Goal: Transaction & Acquisition: Purchase product/service

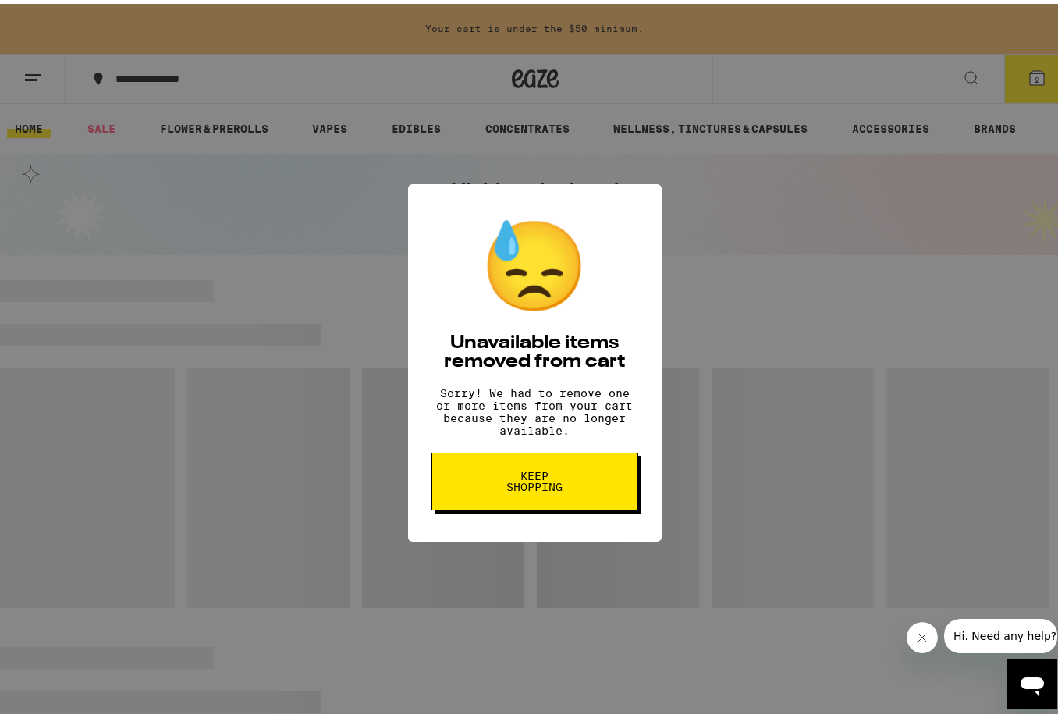
click at [550, 482] on span "Keep Shopping" at bounding box center [535, 478] width 80 height 22
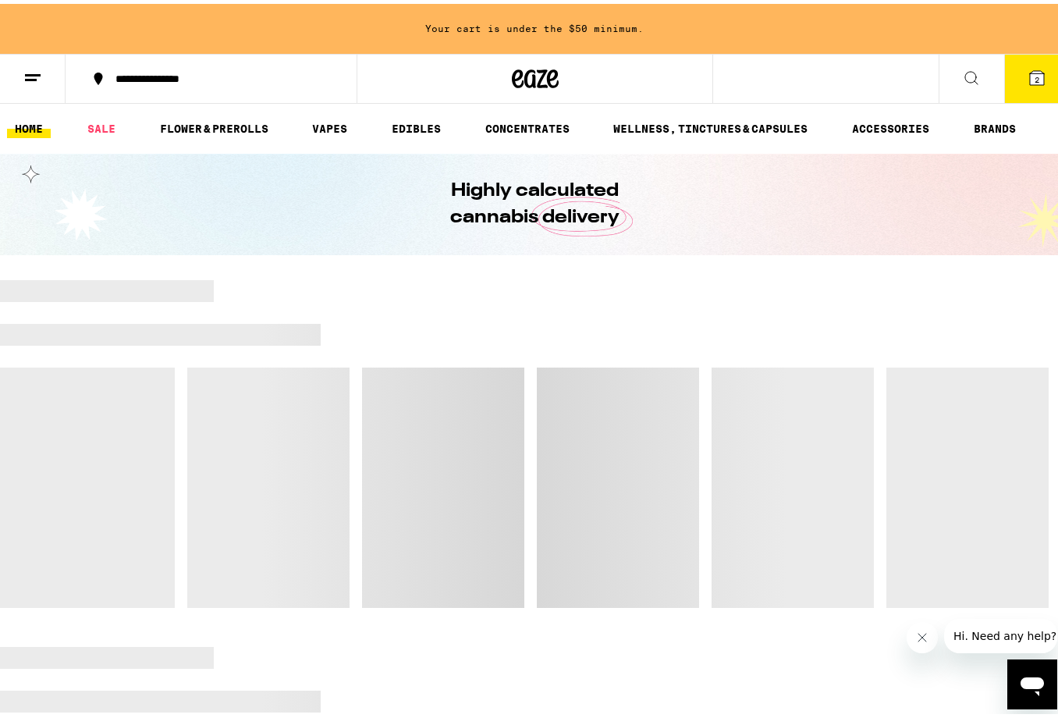
click at [1008, 79] on button "2" at bounding box center [1038, 75] width 66 height 48
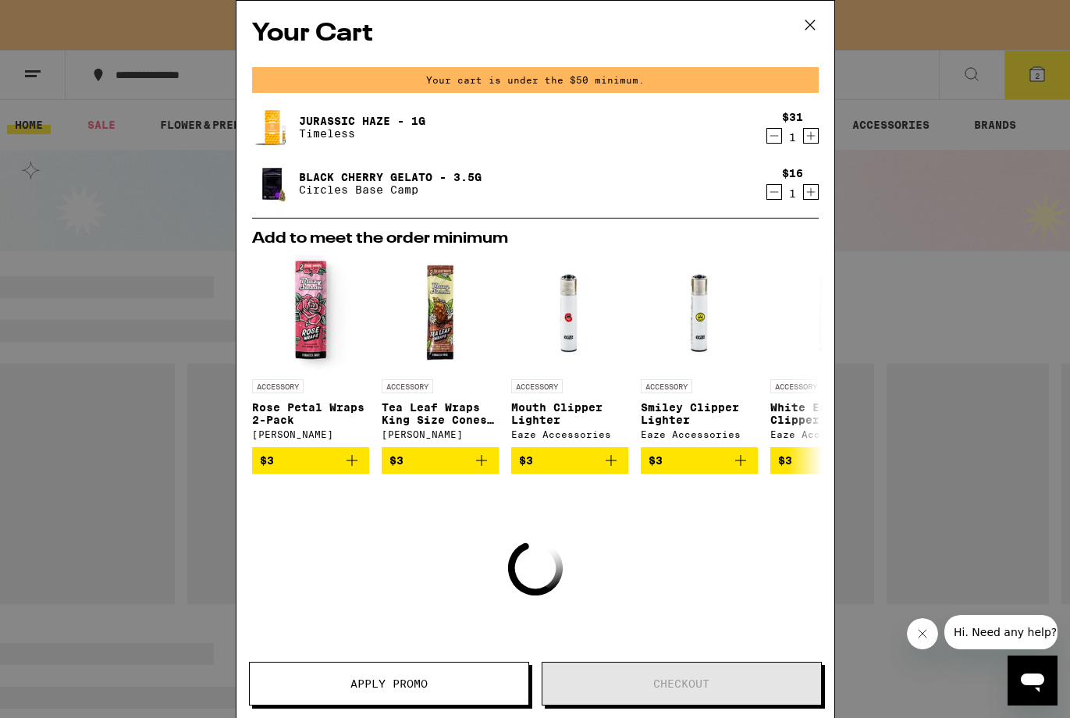
click at [767, 133] on icon "Decrement" at bounding box center [774, 135] width 14 height 19
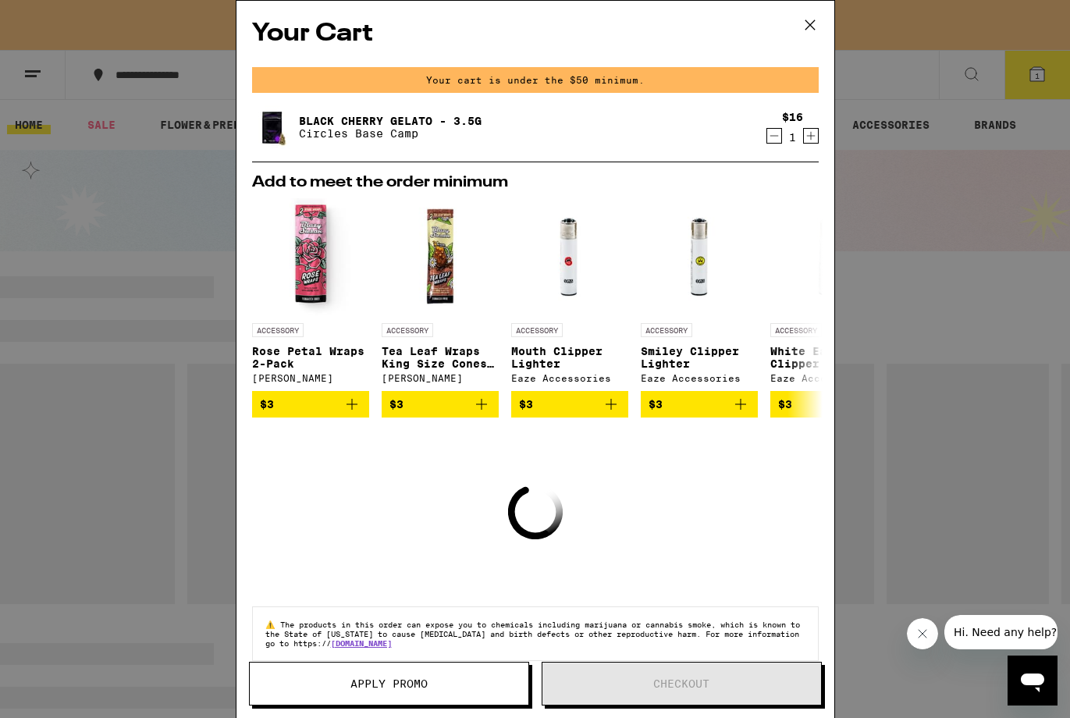
click at [767, 144] on icon "Decrement" at bounding box center [774, 135] width 14 height 19
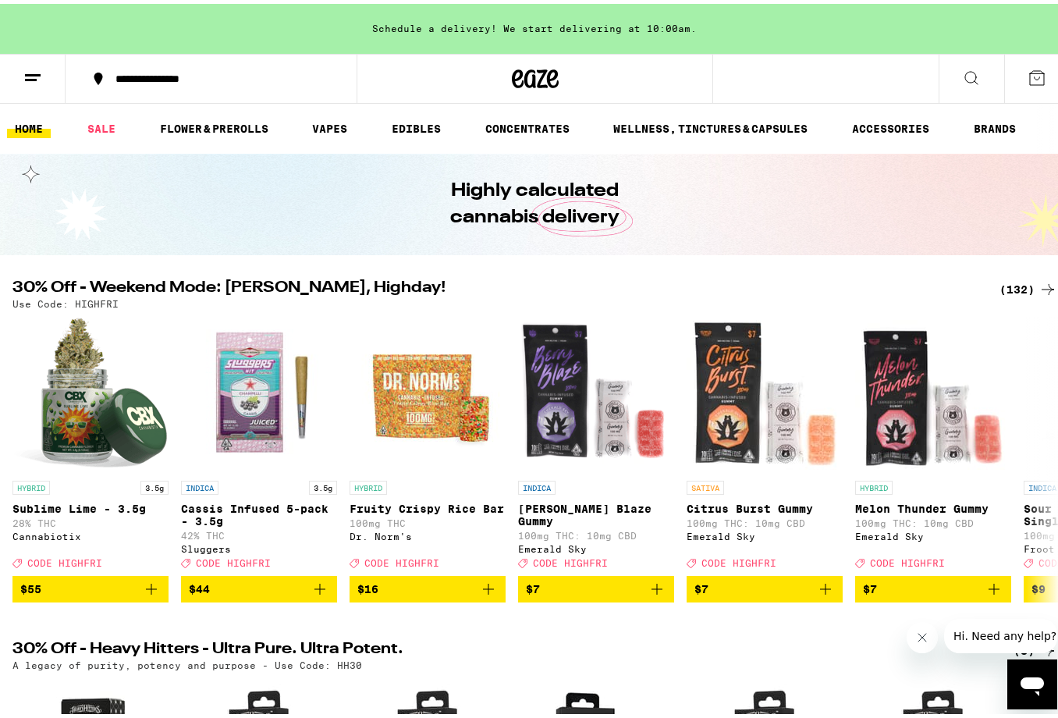
click at [1010, 286] on div "(132)" at bounding box center [1029, 285] width 58 height 19
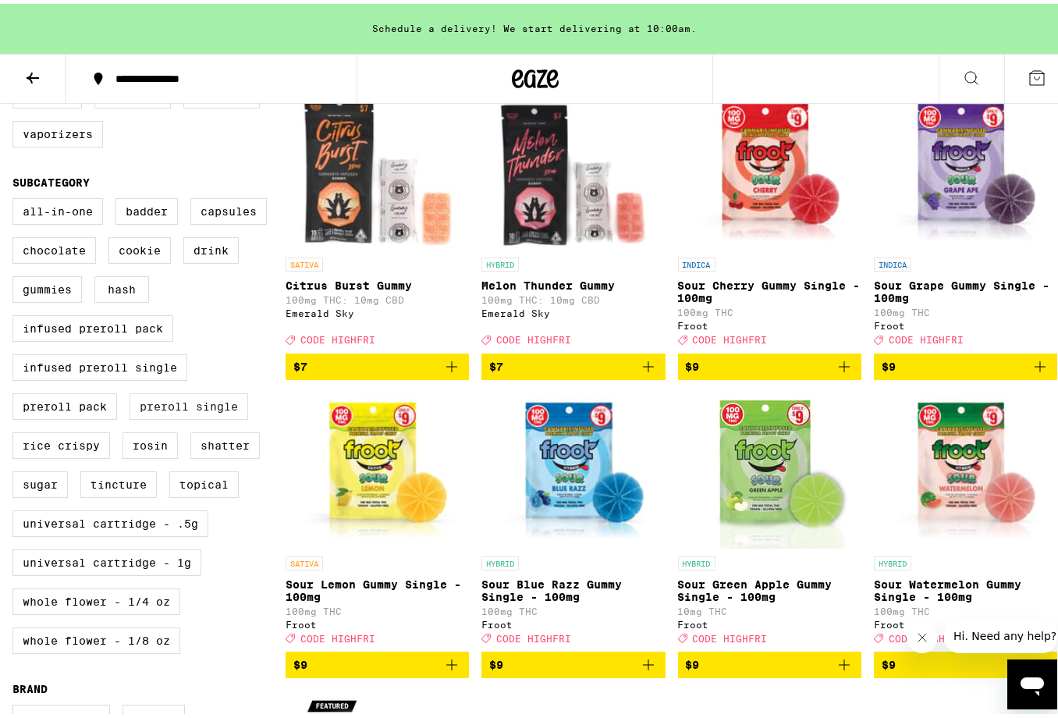
scroll to position [464, 0]
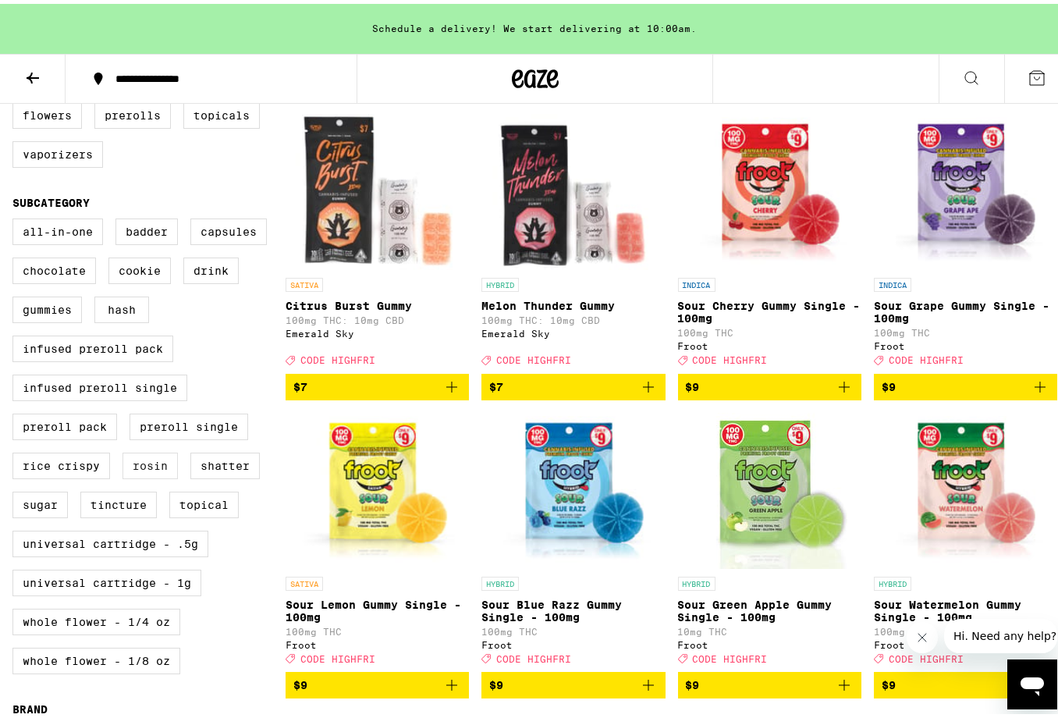
click at [147, 475] on label "Rosin" at bounding box center [150, 462] width 55 height 27
click at [16, 218] on input "Rosin" at bounding box center [16, 217] width 1 height 1
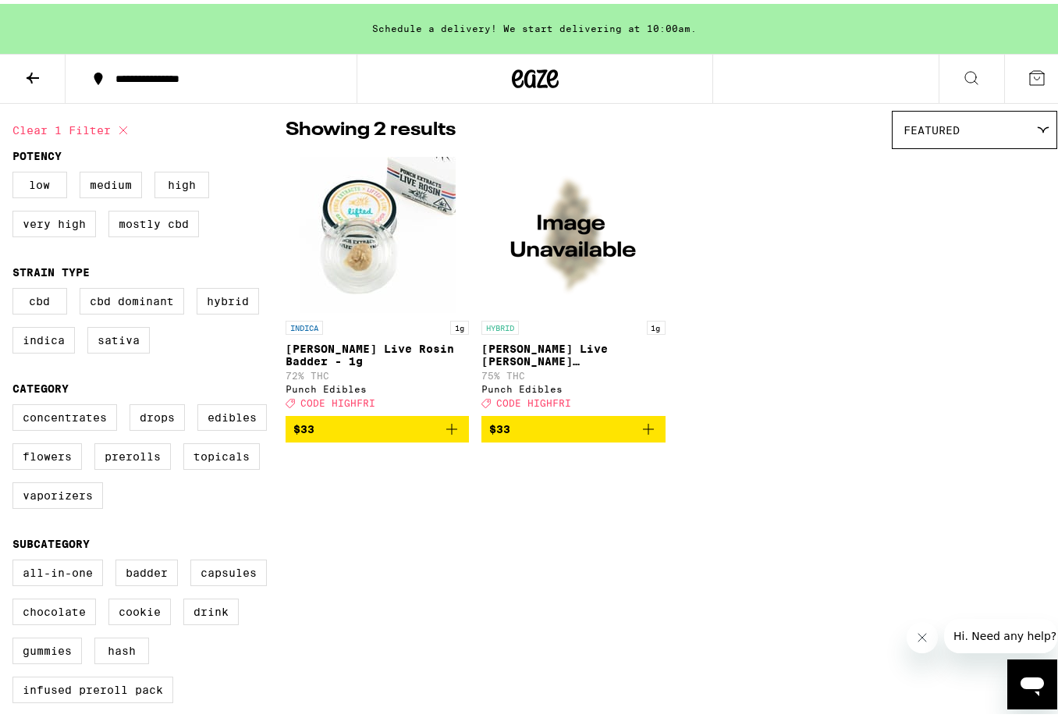
scroll to position [43, 0]
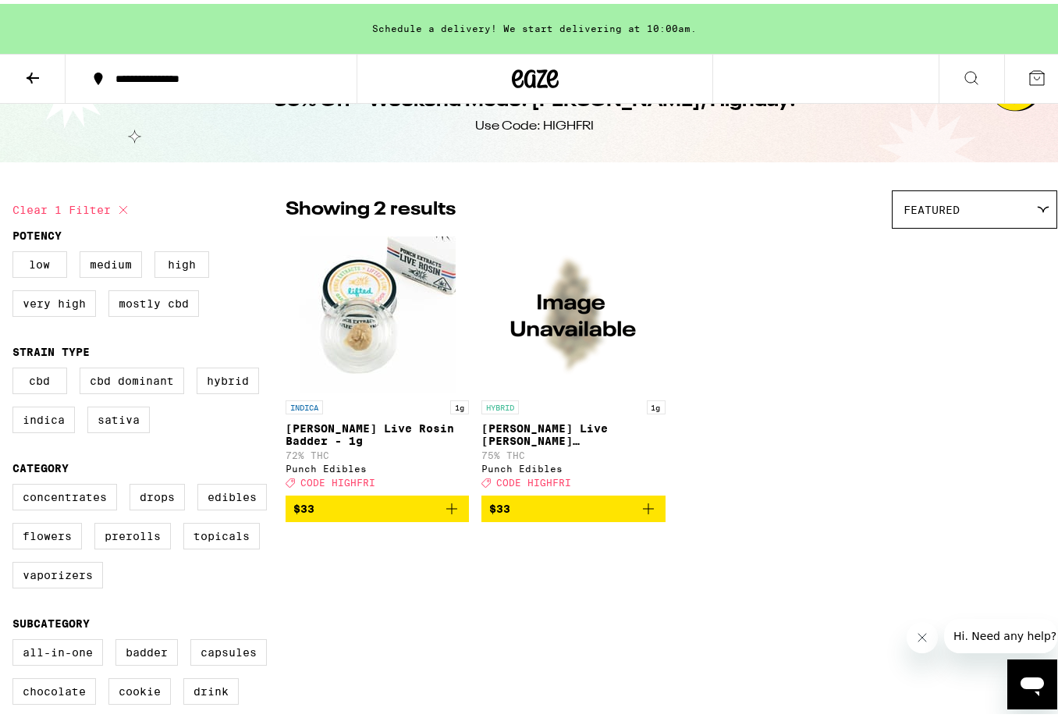
click at [453, 514] on icon "Add to bag" at bounding box center [452, 505] width 19 height 19
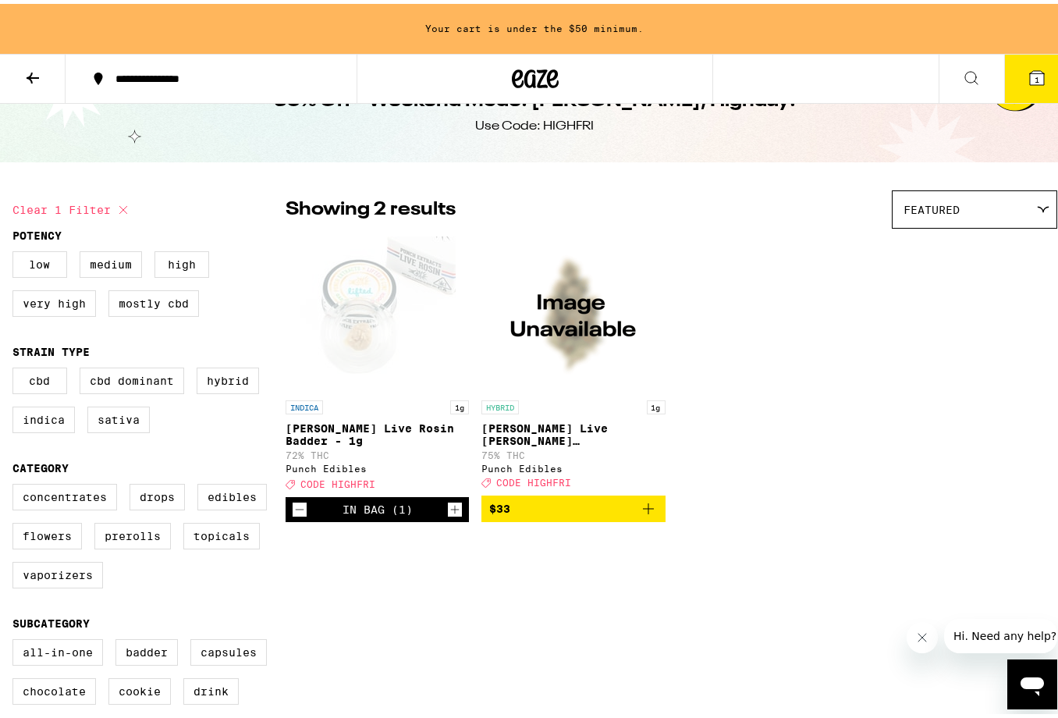
click at [644, 514] on icon "Add to bag" at bounding box center [648, 505] width 19 height 19
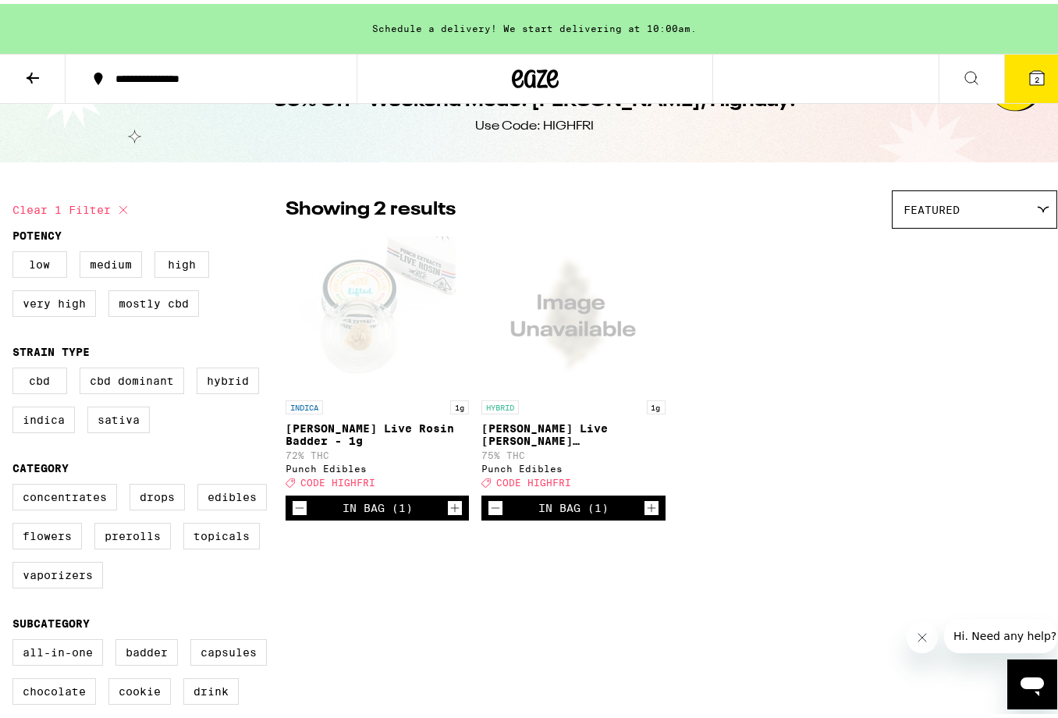
click at [645, 514] on icon "Increment" at bounding box center [652, 504] width 14 height 19
click at [450, 514] on icon "Increment" at bounding box center [455, 504] width 14 height 19
click at [771, 444] on div "INDICA 1g [PERSON_NAME] Live Rosin Badder - 1g 72% THC Punch Edibles Deal Creat…" at bounding box center [672, 375] width 772 height 284
click at [451, 514] on icon "Increment" at bounding box center [455, 504] width 14 height 19
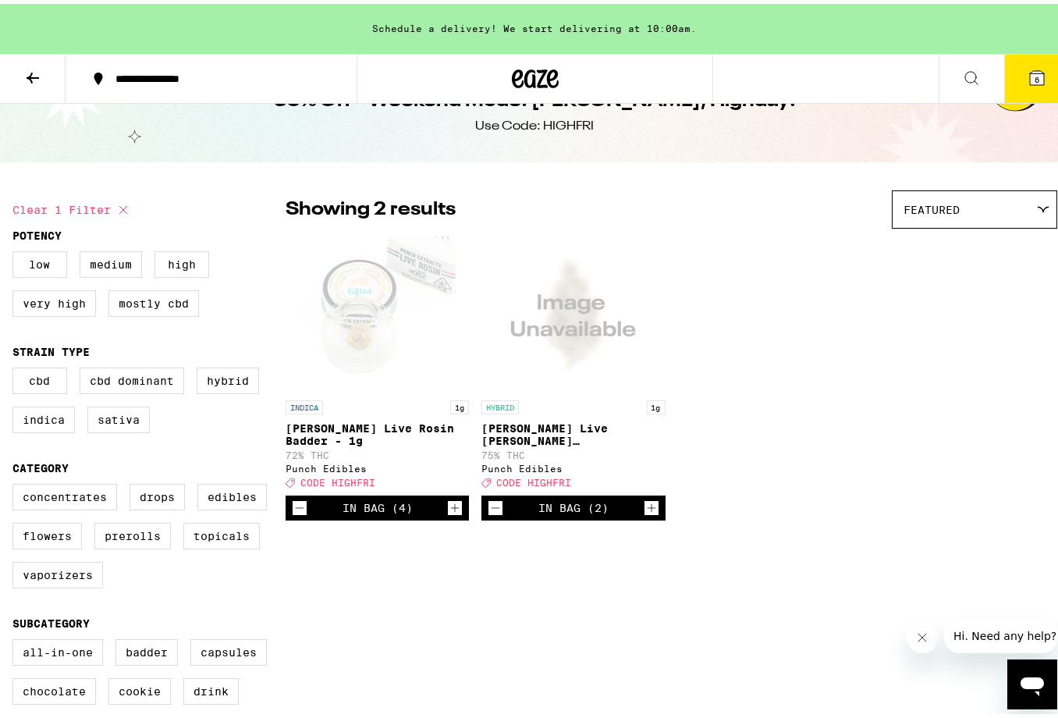
click at [645, 514] on icon "Increment" at bounding box center [652, 504] width 14 height 19
click at [453, 514] on icon "Increment" at bounding box center [455, 504] width 14 height 19
click at [827, 453] on div "INDICA 1g [PERSON_NAME] Live Rosin Badder - 1g 72% THC Punch Edibles Deal Creat…" at bounding box center [672, 375] width 772 height 284
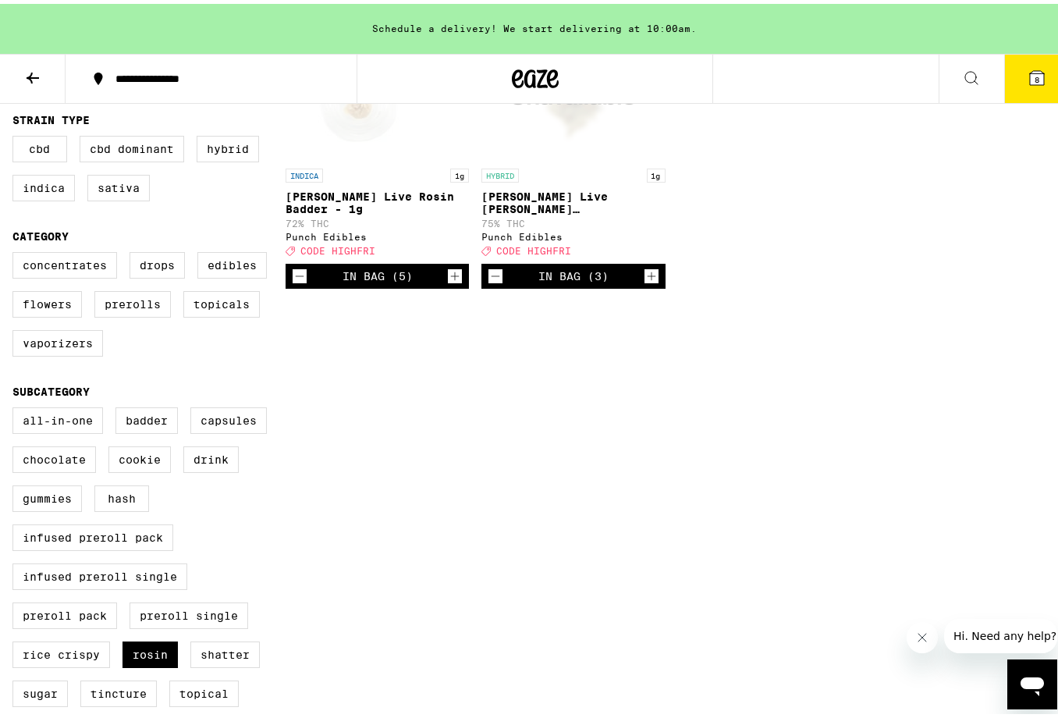
scroll to position [469, 0]
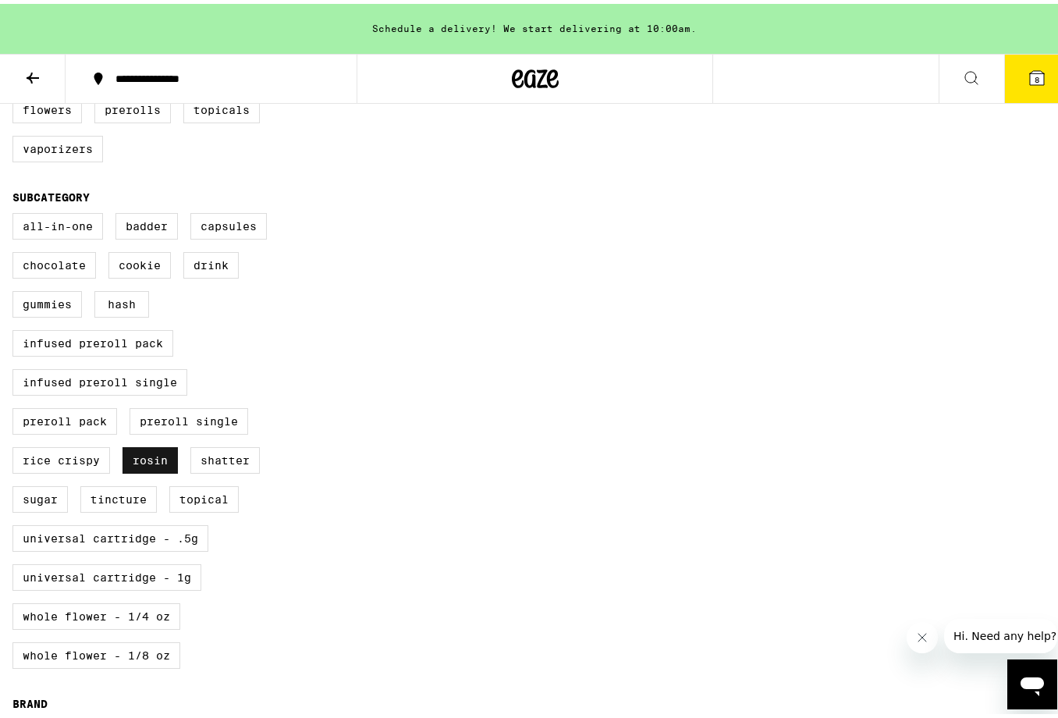
click at [158, 470] on label "Rosin" at bounding box center [150, 456] width 55 height 27
click at [16, 212] on input "Rosin" at bounding box center [16, 212] width 1 height 1
checkbox input "false"
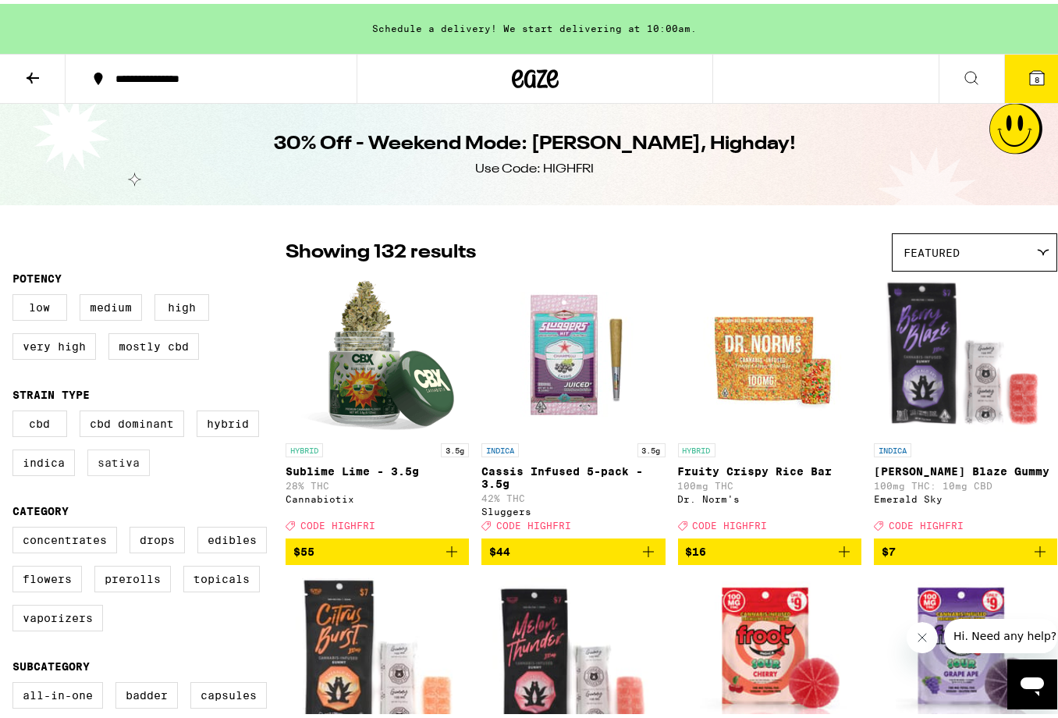
click at [125, 455] on label "Sativa" at bounding box center [118, 459] width 62 height 27
click at [16, 410] on input "Sativa" at bounding box center [16, 409] width 1 height 1
checkbox input "true"
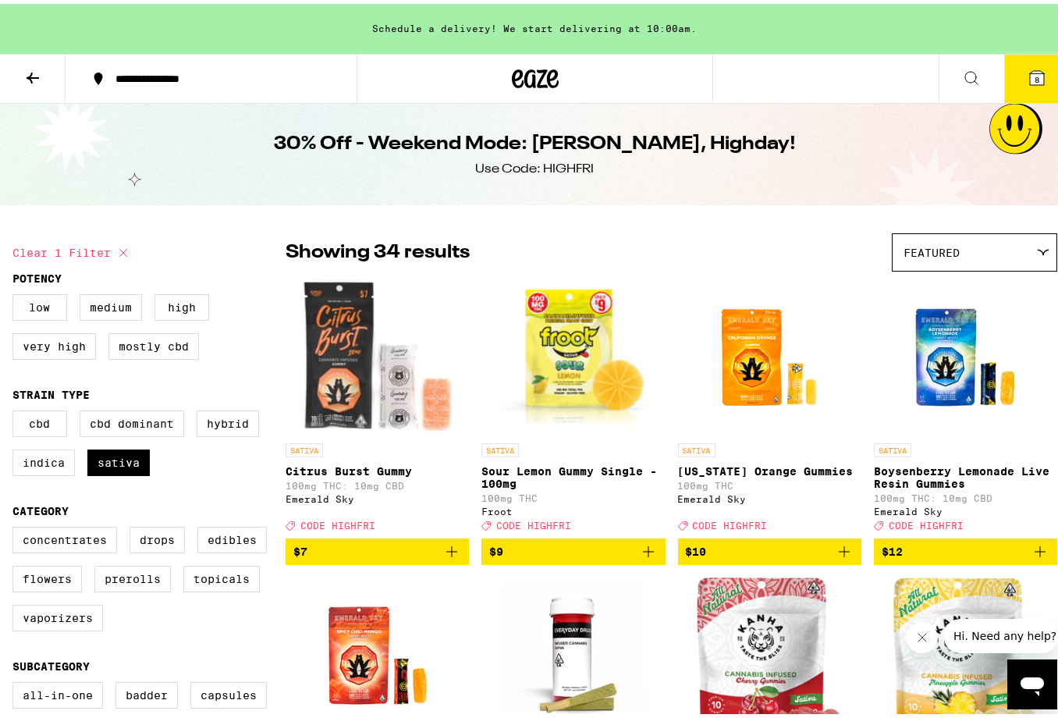
scroll to position [72, 0]
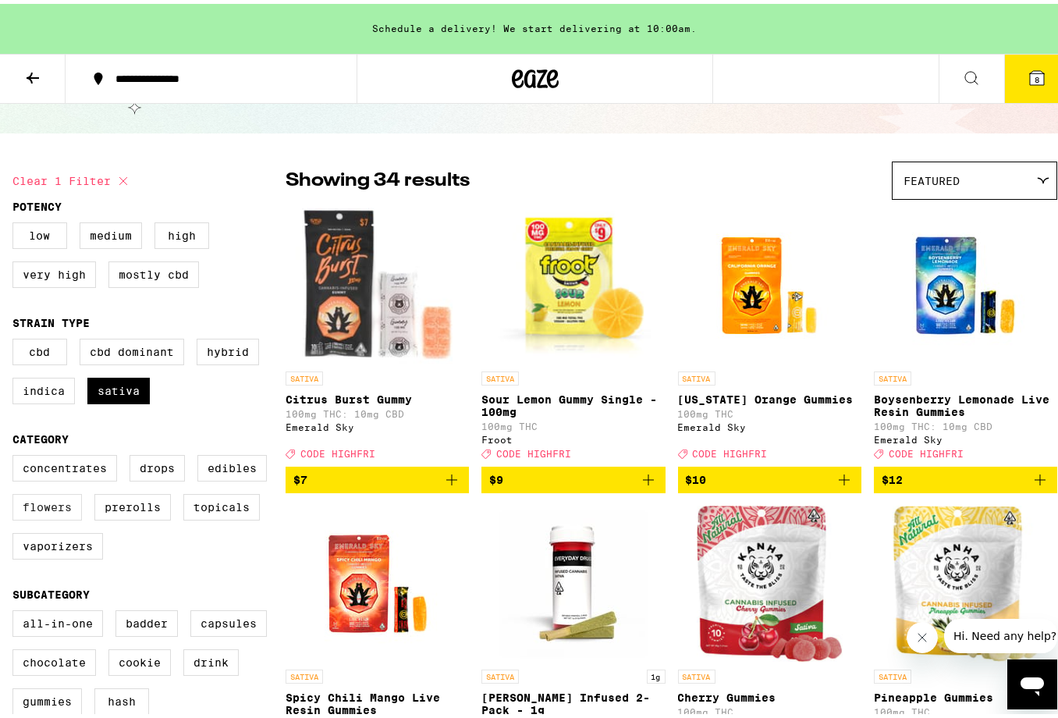
click at [39, 512] on label "Flowers" at bounding box center [46, 503] width 69 height 27
click at [16, 454] on input "Flowers" at bounding box center [16, 453] width 1 height 1
checkbox input "true"
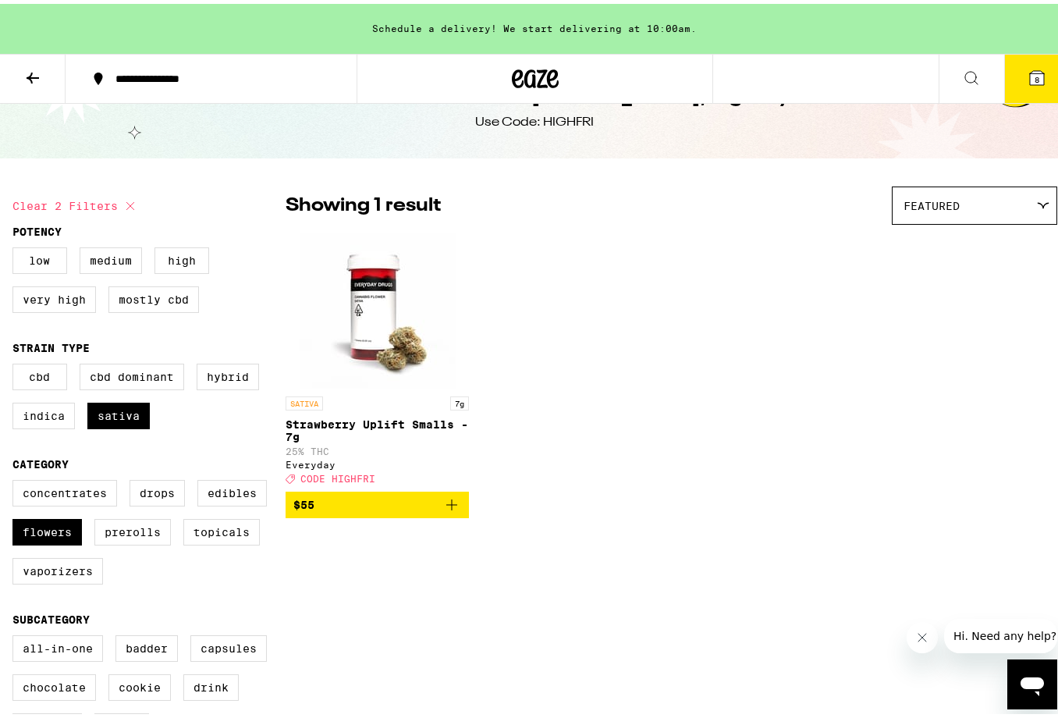
scroll to position [67, 0]
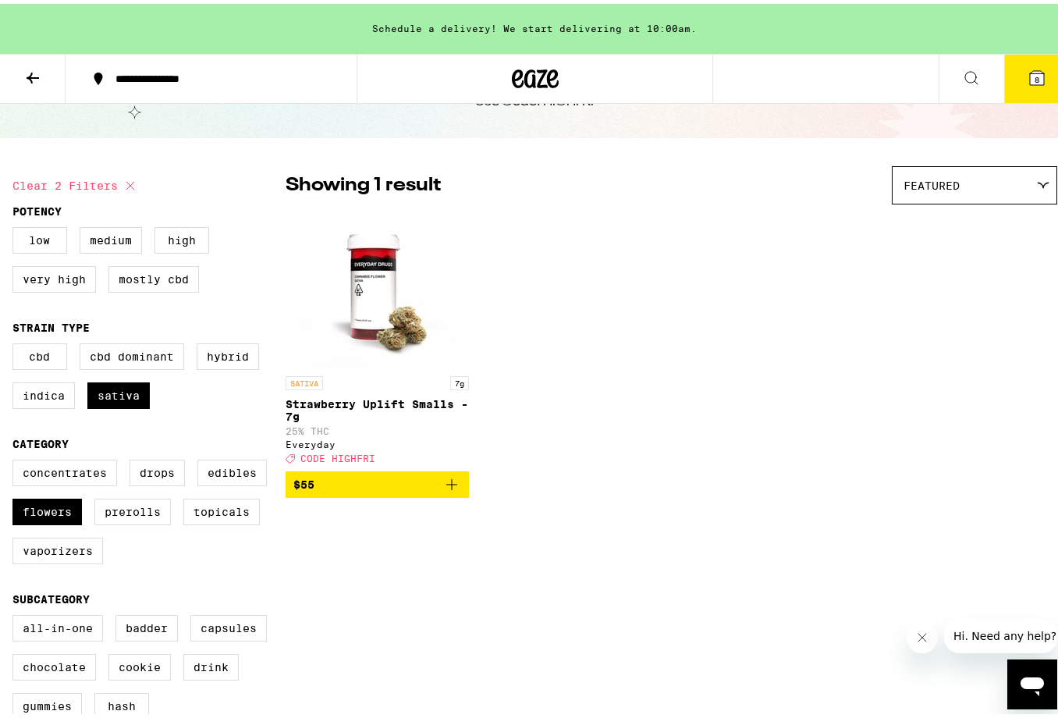
click at [458, 487] on icon "Add to bag" at bounding box center [452, 480] width 19 height 19
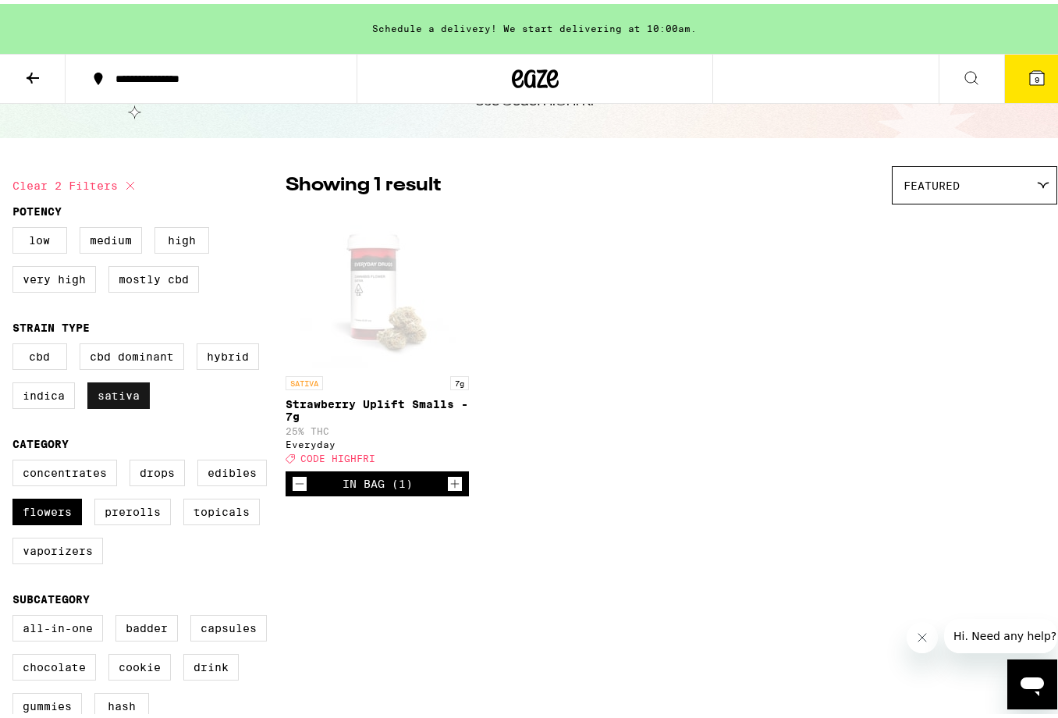
click at [135, 400] on label "Sativa" at bounding box center [118, 392] width 62 height 27
click at [16, 343] on input "Sativa" at bounding box center [16, 342] width 1 height 1
checkbox input "false"
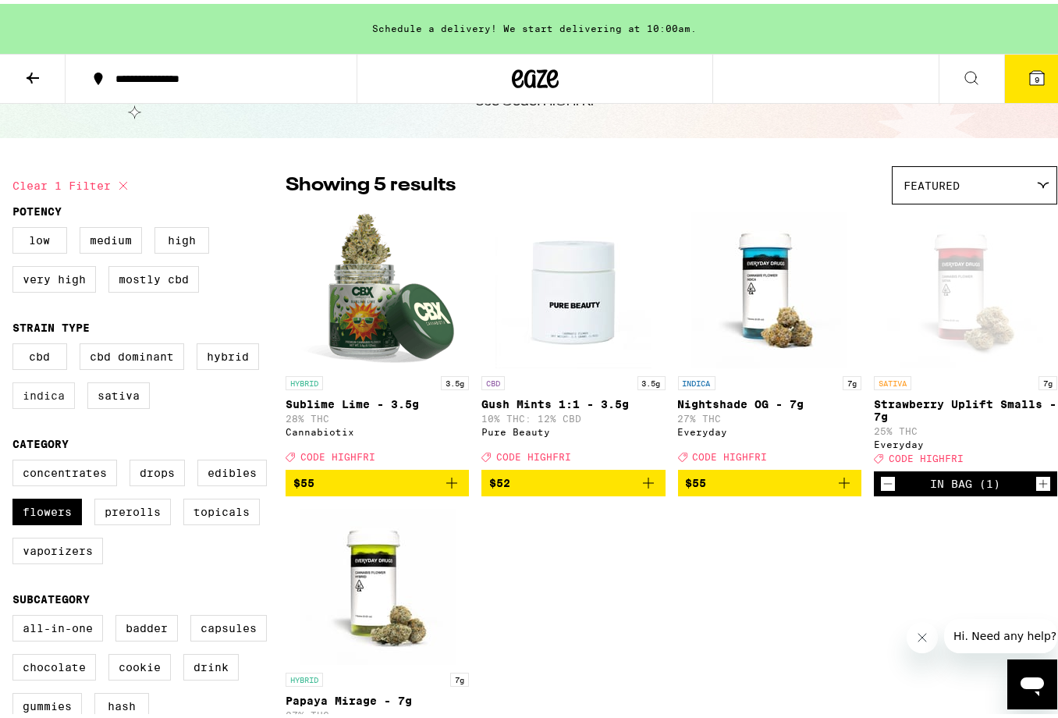
click at [31, 400] on label "Indica" at bounding box center [43, 392] width 62 height 27
click at [16, 343] on input "Indica" at bounding box center [16, 342] width 1 height 1
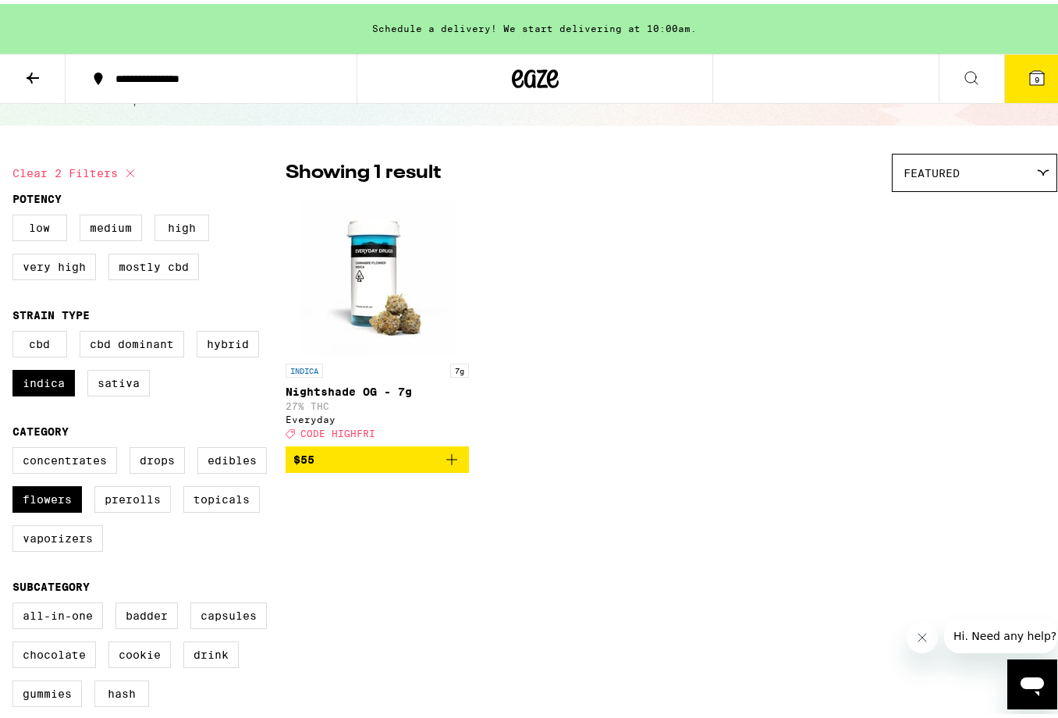
scroll to position [153, 0]
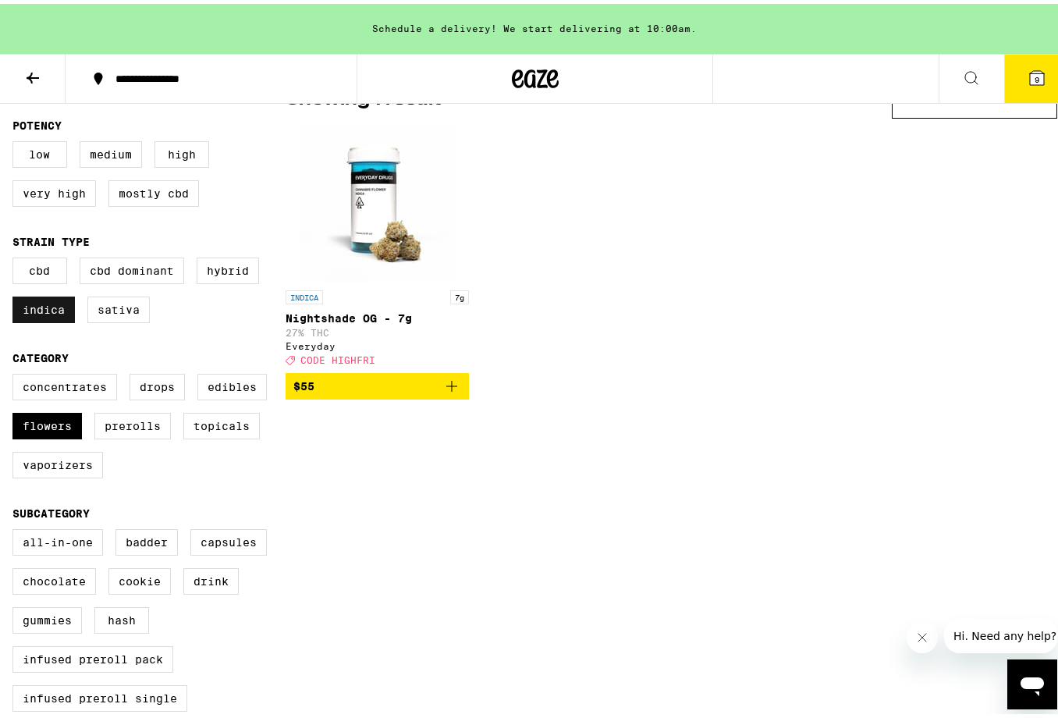
click at [33, 311] on label "Indica" at bounding box center [43, 306] width 62 height 27
click at [16, 257] on input "Indica" at bounding box center [16, 256] width 1 height 1
checkbox input "false"
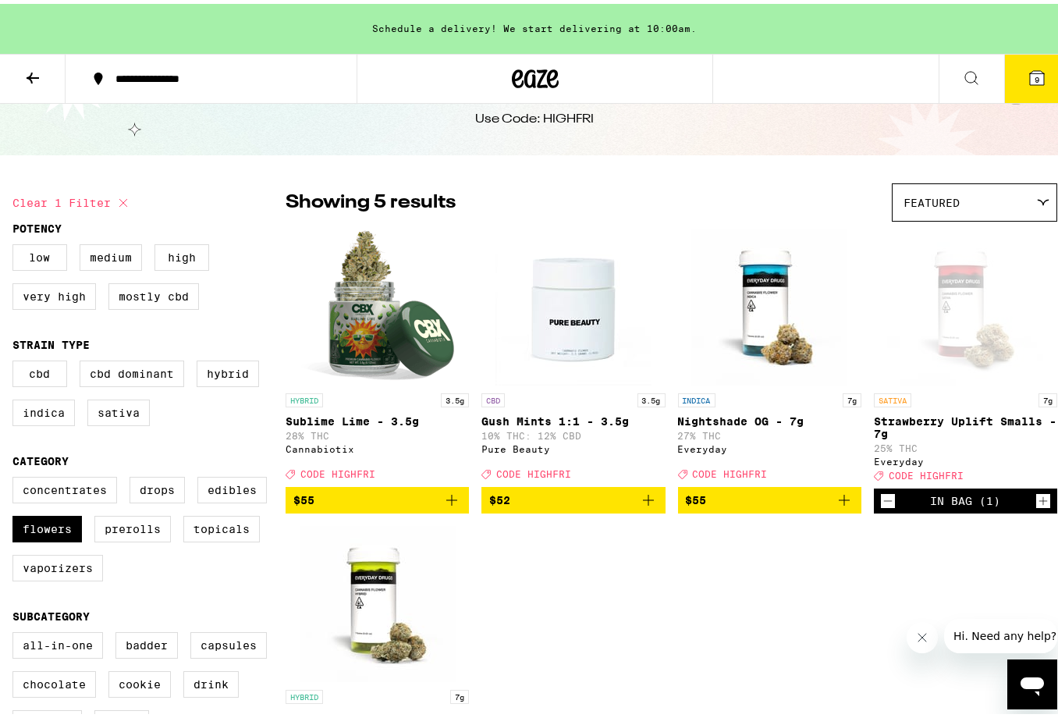
scroll to position [70, 0]
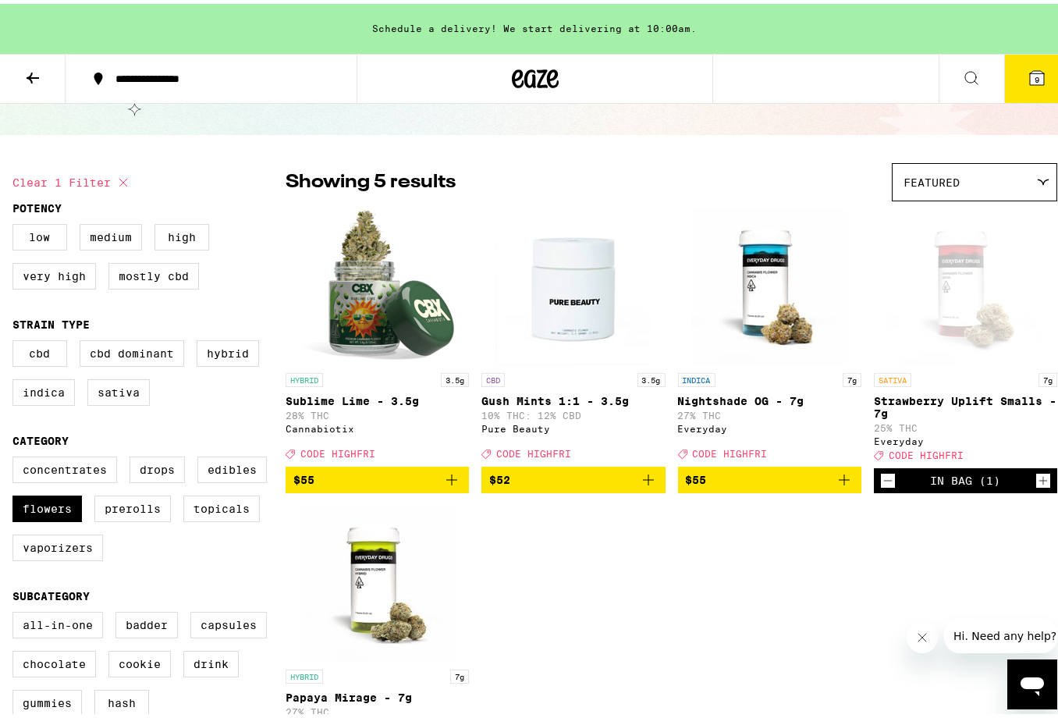
click at [835, 486] on icon "Add to bag" at bounding box center [844, 476] width 19 height 19
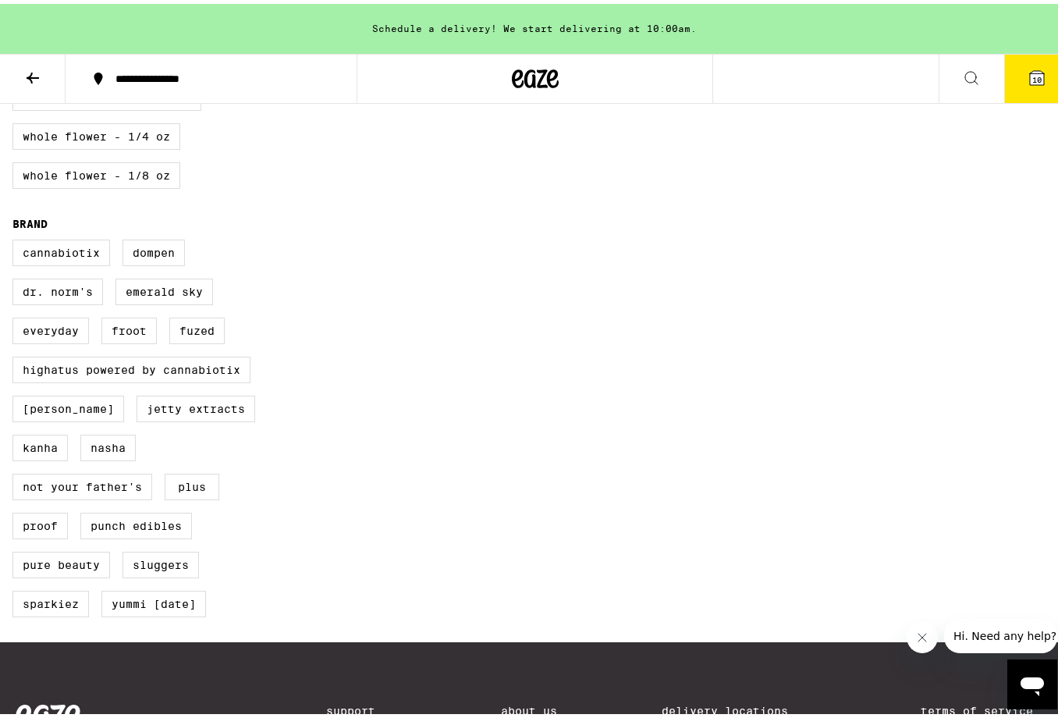
scroll to position [0, 0]
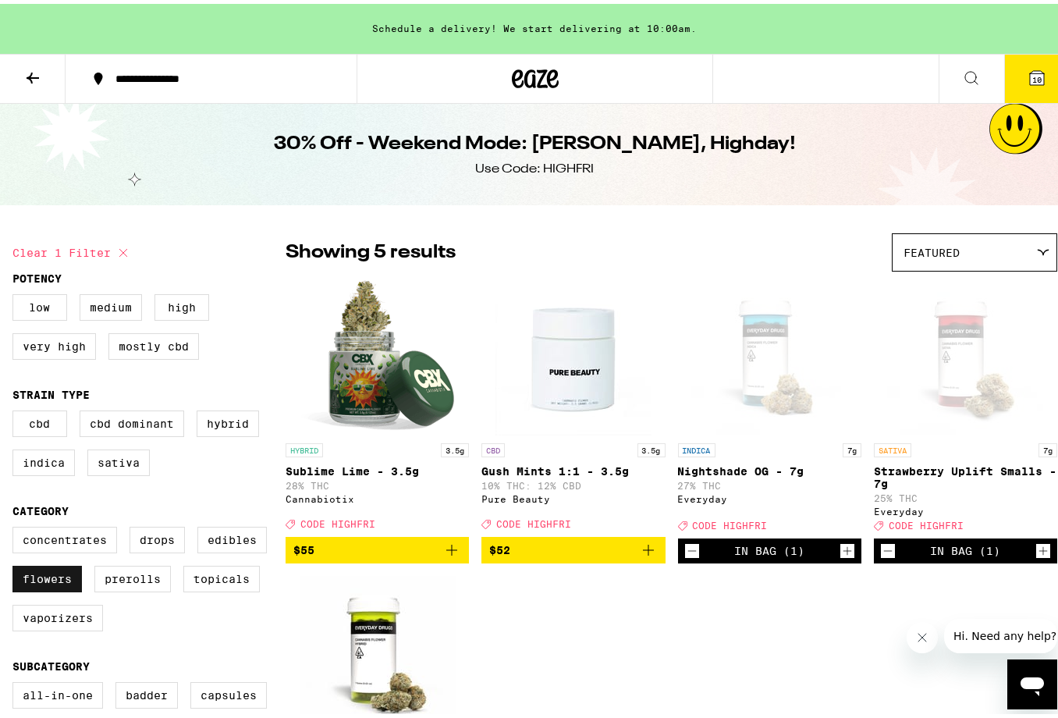
click at [15, 589] on label "Flowers" at bounding box center [46, 575] width 69 height 27
click at [16, 526] on input "Flowers" at bounding box center [16, 525] width 1 height 1
checkbox input "false"
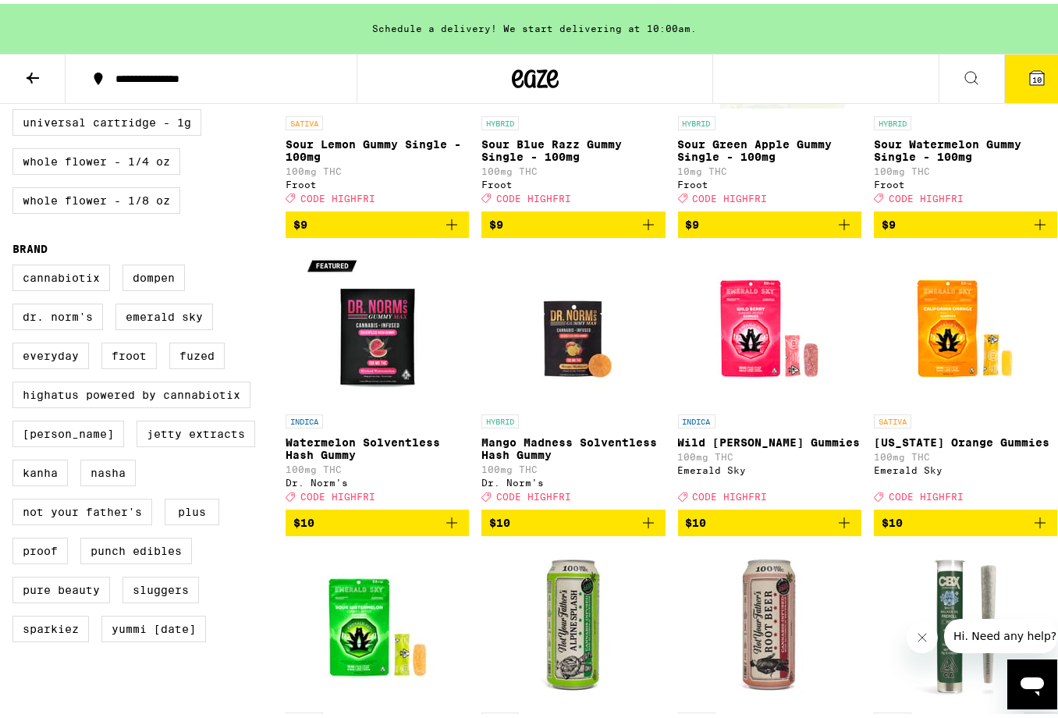
scroll to position [934, 0]
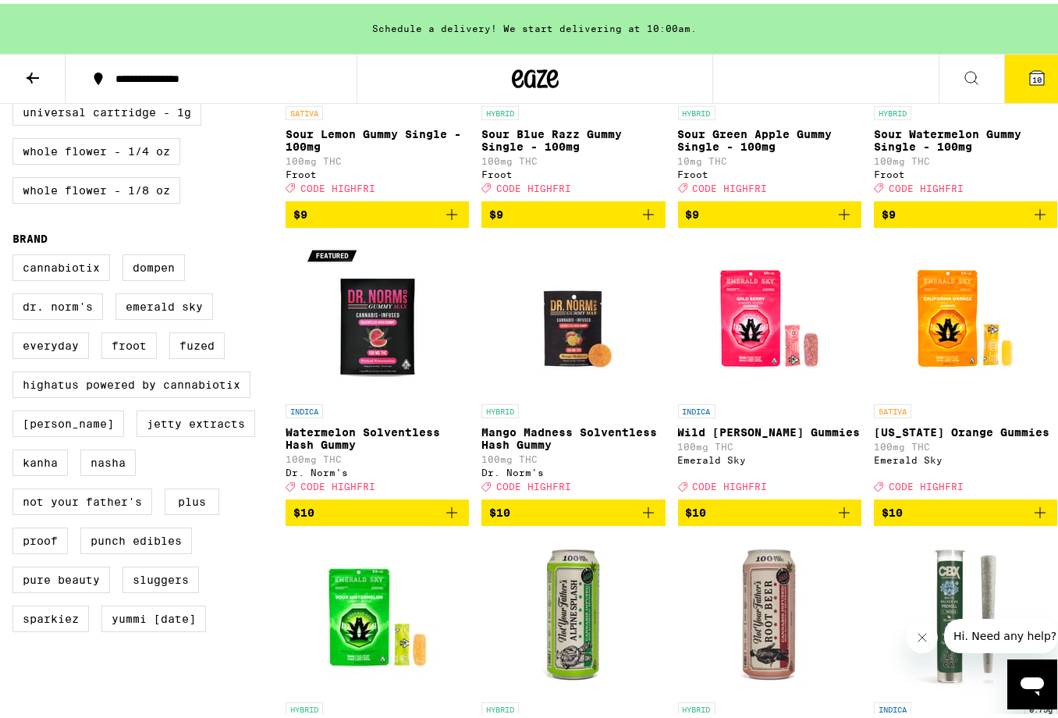
click at [131, 525] on div "Cannabiotix Dompen Dr. [PERSON_NAME]'s Emerald Sky Everyday Froot Fuzed Highatu…" at bounding box center [148, 446] width 273 height 390
click at [130, 511] on label "Not Your Father's" at bounding box center [82, 498] width 140 height 27
click at [16, 254] on input "Not Your Father's" at bounding box center [16, 253] width 1 height 1
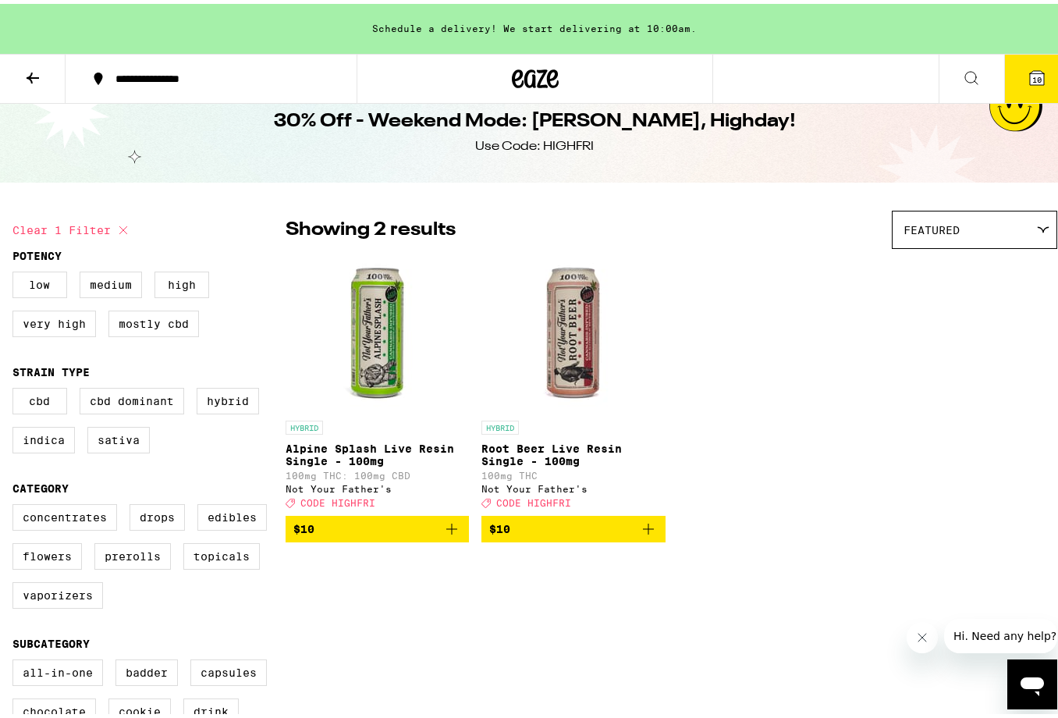
scroll to position [2, 0]
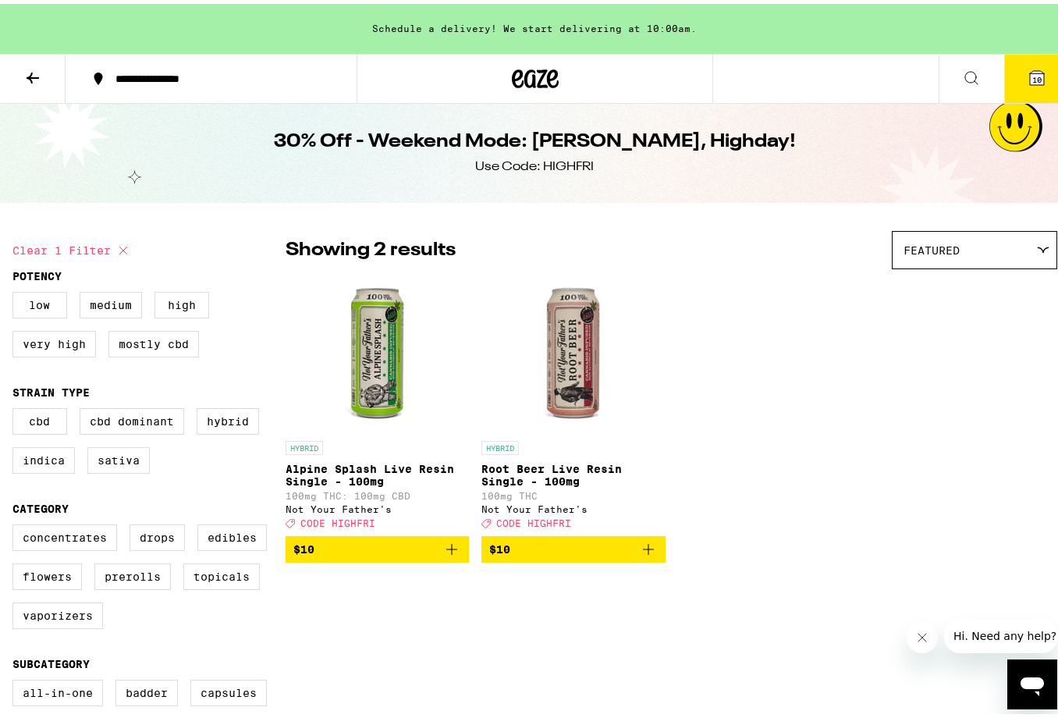
click at [646, 555] on icon "Add to bag" at bounding box center [648, 545] width 19 height 19
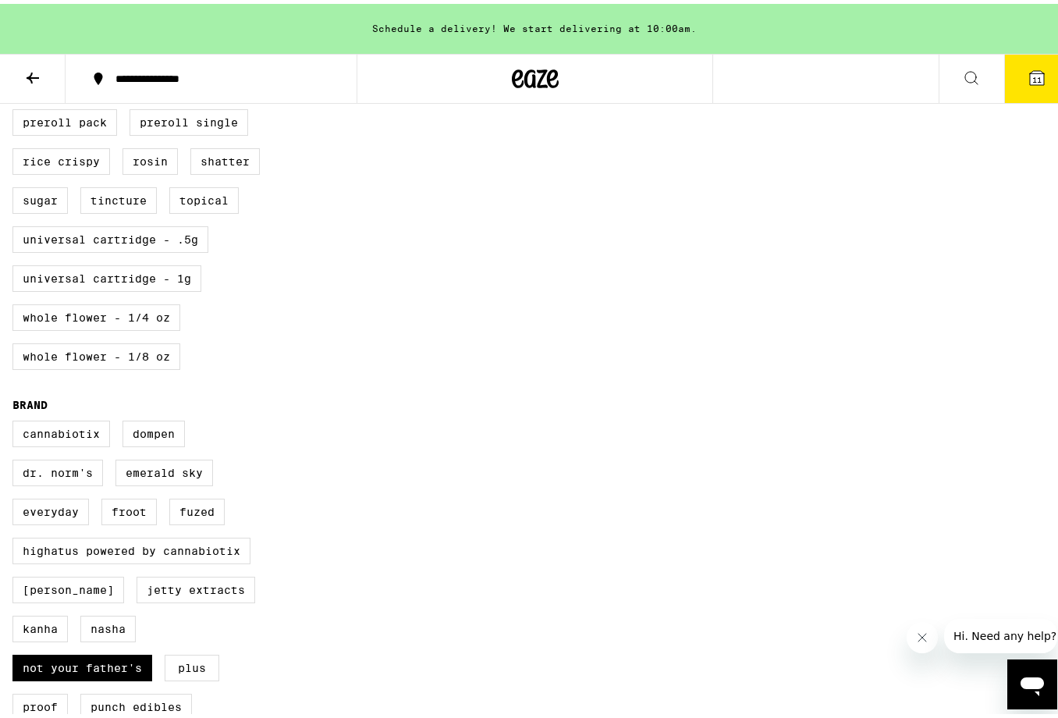
scroll to position [848, 0]
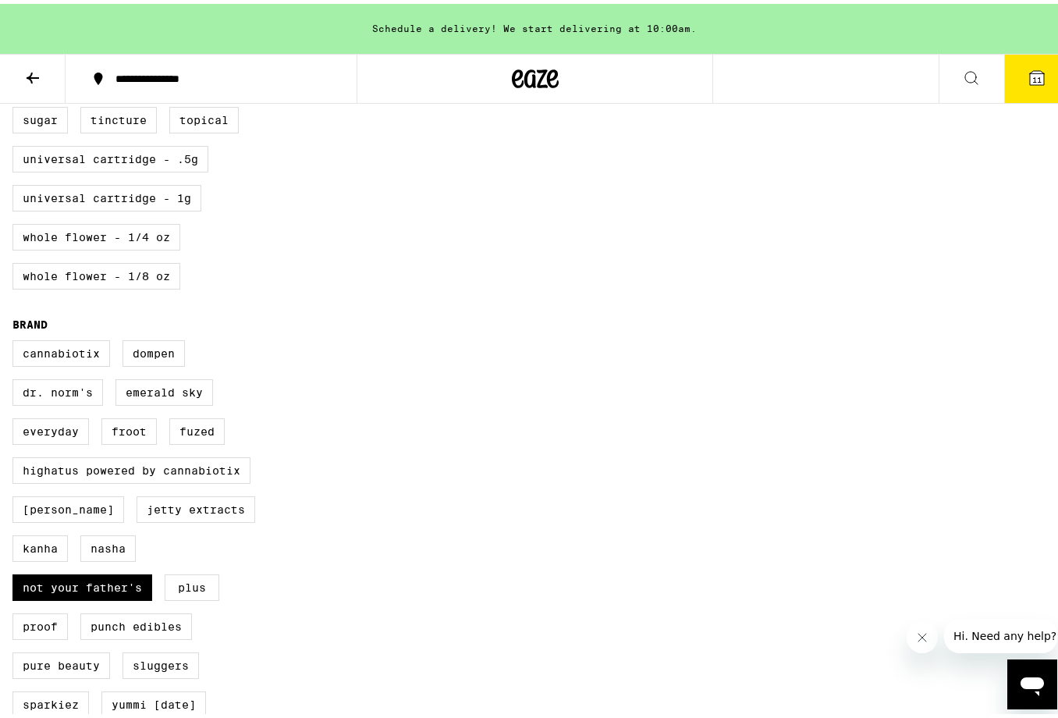
drag, startPoint x: 91, startPoint y: 629, endPoint x: 138, endPoint y: 613, distance: 50.4
click at [91, 597] on label "Not Your Father's" at bounding box center [82, 584] width 140 height 27
click at [16, 340] on input "Not Your Father's" at bounding box center [16, 339] width 1 height 1
checkbox input "false"
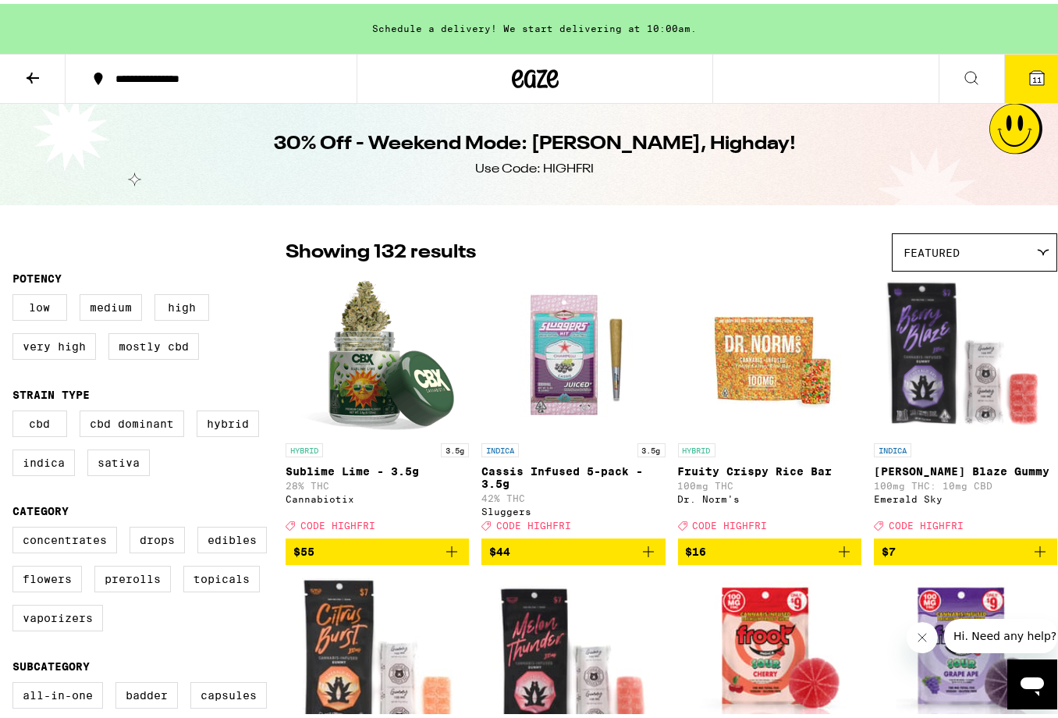
click at [1030, 68] on icon at bounding box center [1037, 74] width 14 height 14
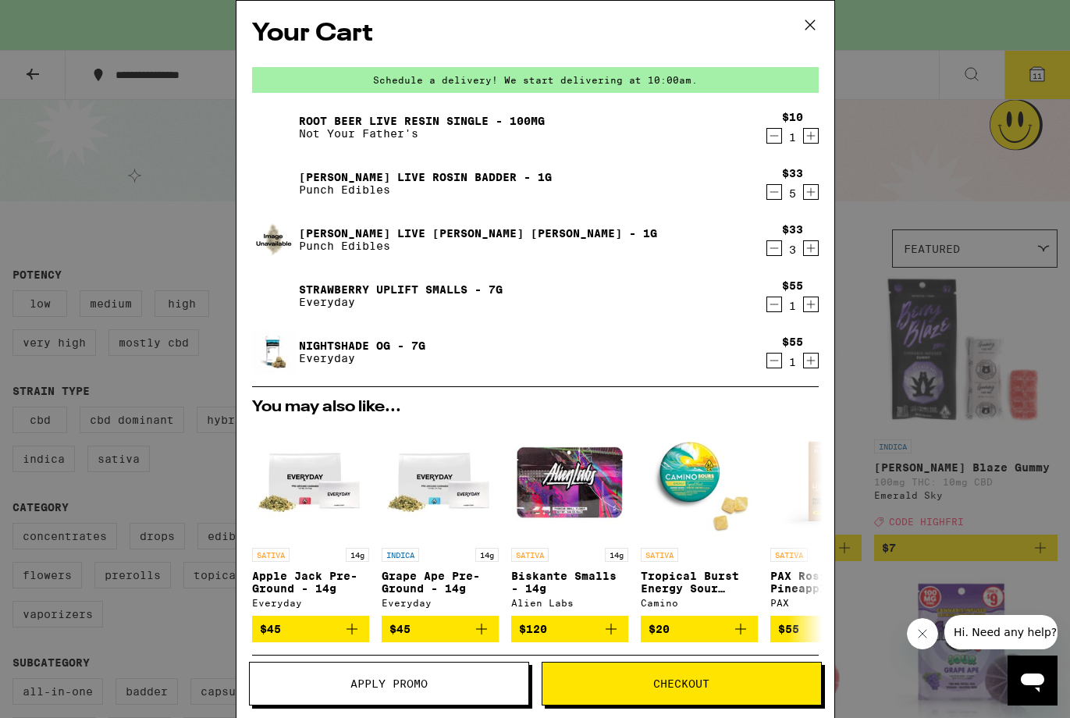
click at [767, 196] on icon "Decrement" at bounding box center [774, 192] width 14 height 19
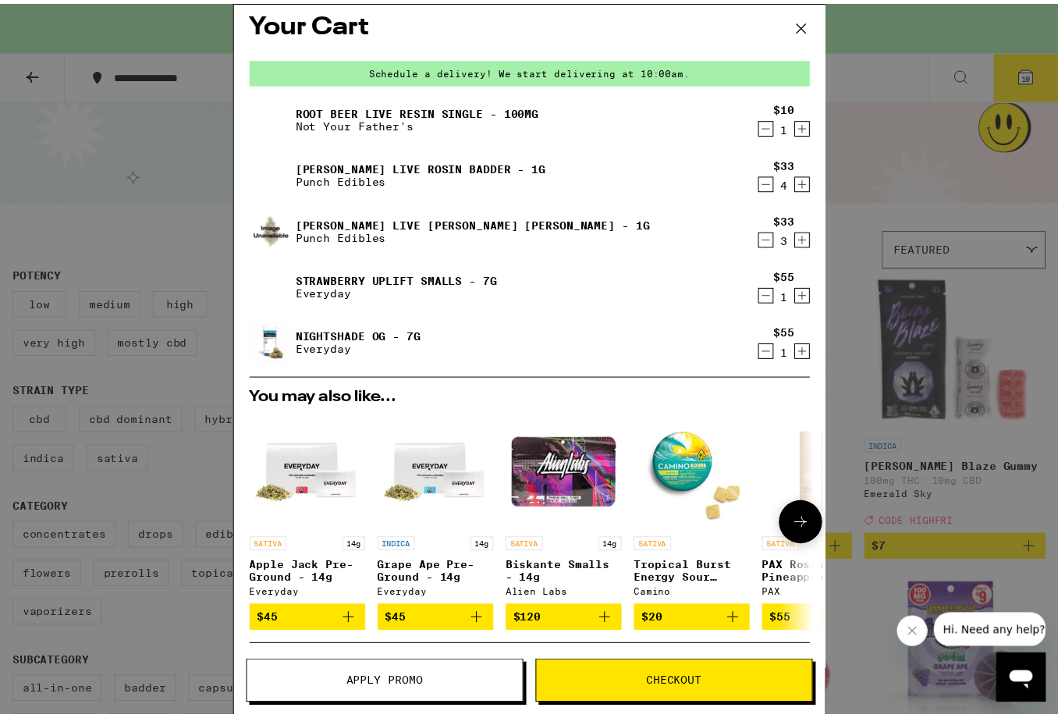
scroll to position [20, 0]
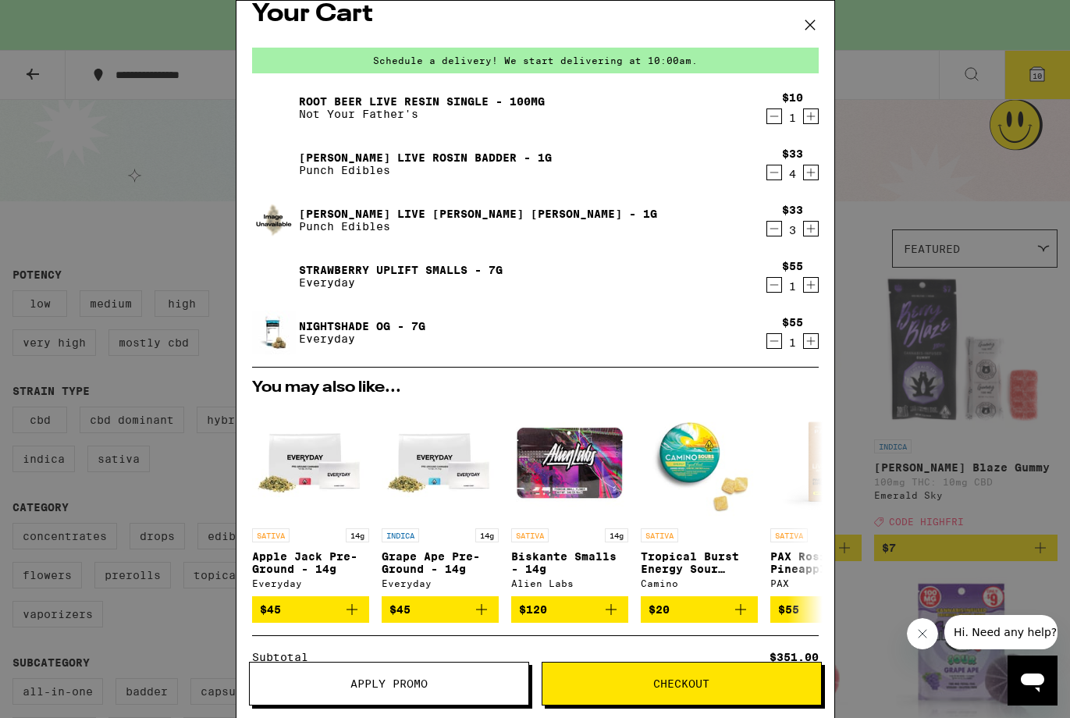
click at [427, 681] on span "Apply Promo" at bounding box center [388, 683] width 77 height 11
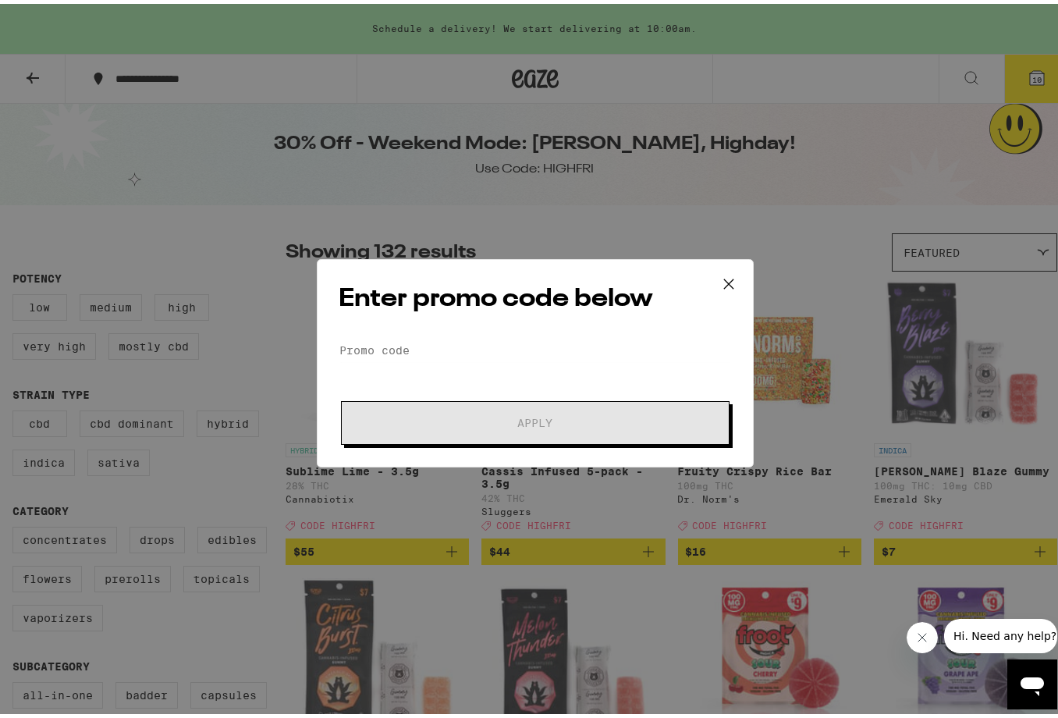
click at [432, 365] on form "Promo Code Apply" at bounding box center [536, 388] width 392 height 106
click at [431, 357] on input "Promo Code" at bounding box center [536, 346] width 392 height 23
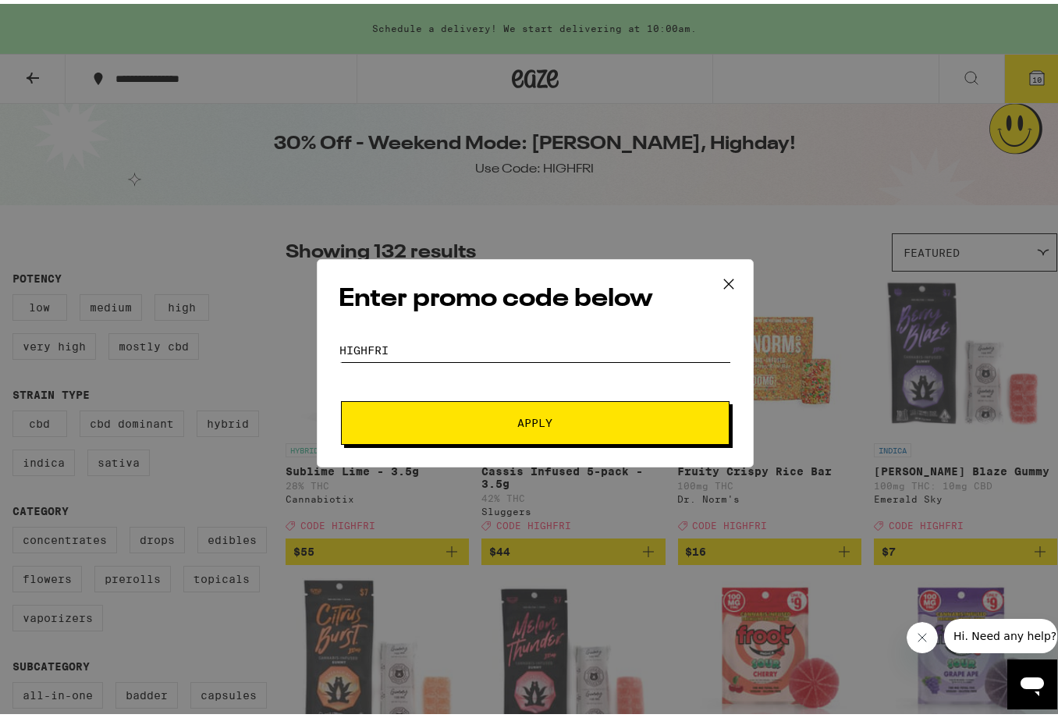
type input "highfri"
click at [529, 418] on button "Apply" at bounding box center [535, 419] width 389 height 44
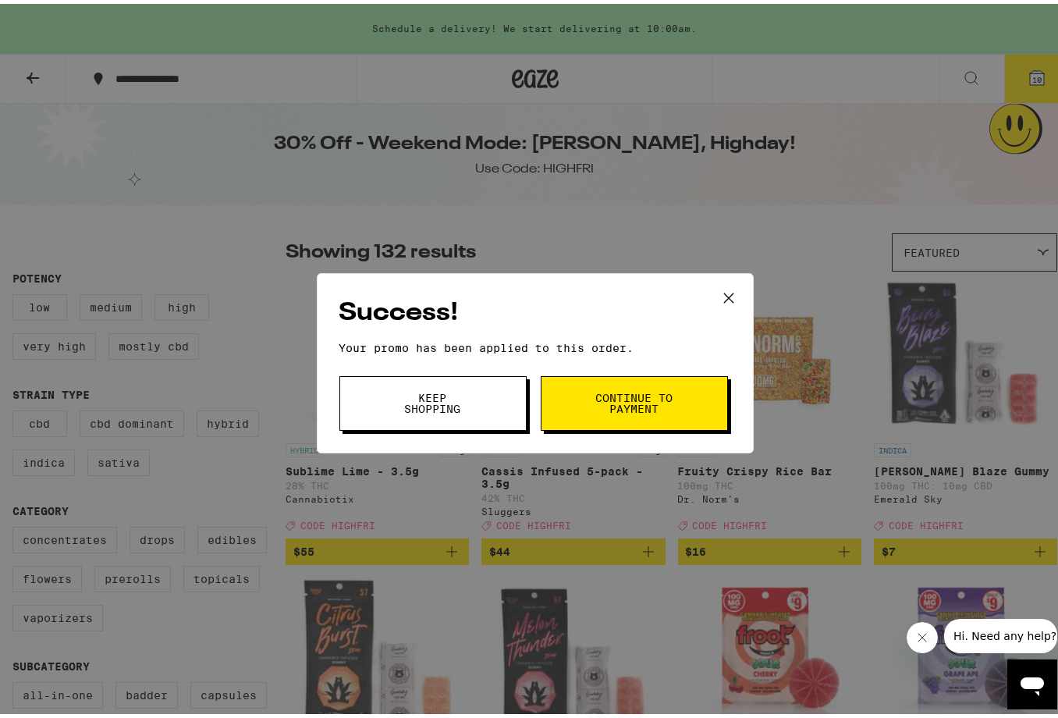
drag, startPoint x: 603, startPoint y: 401, endPoint x: 485, endPoint y: 415, distance: 119.5
click at [485, 415] on span "Keep Shopping Continue to payment" at bounding box center [536, 399] width 392 height 55
click at [484, 413] on button "Keep Shopping" at bounding box center [433, 399] width 187 height 55
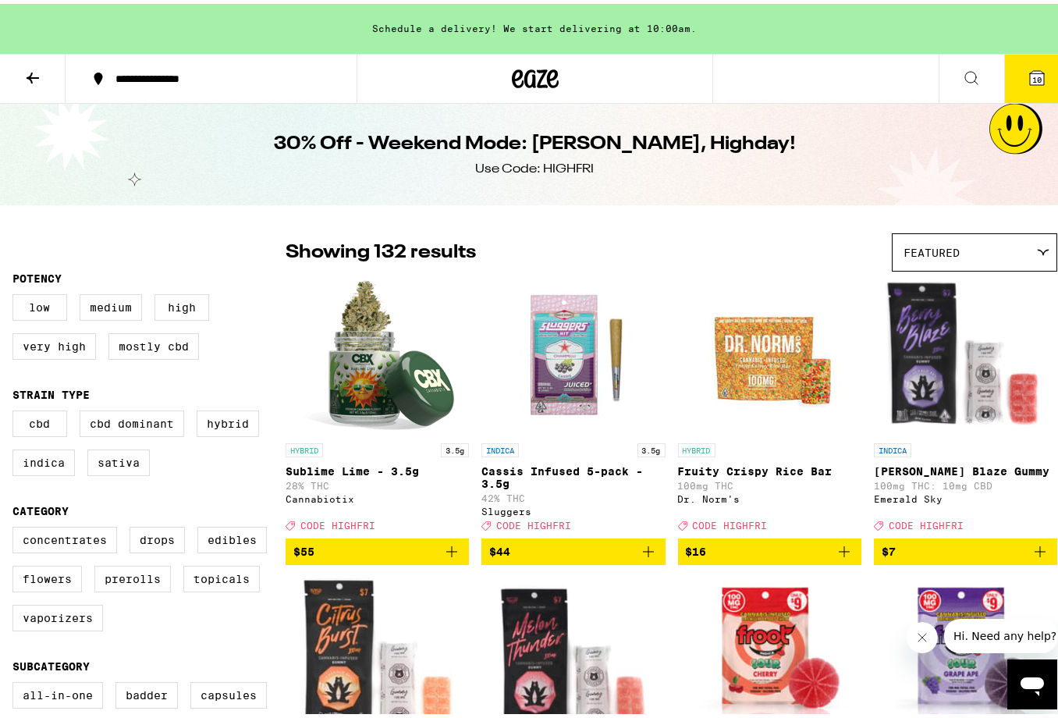
click at [1028, 66] on icon at bounding box center [1037, 74] width 19 height 19
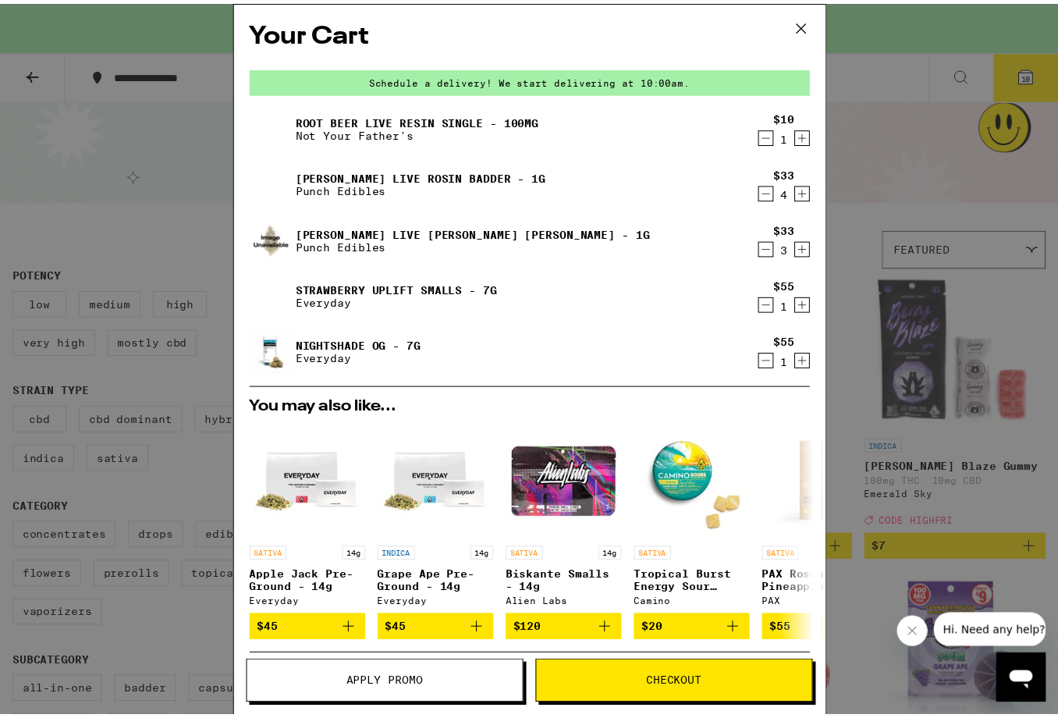
scroll to position [233, 0]
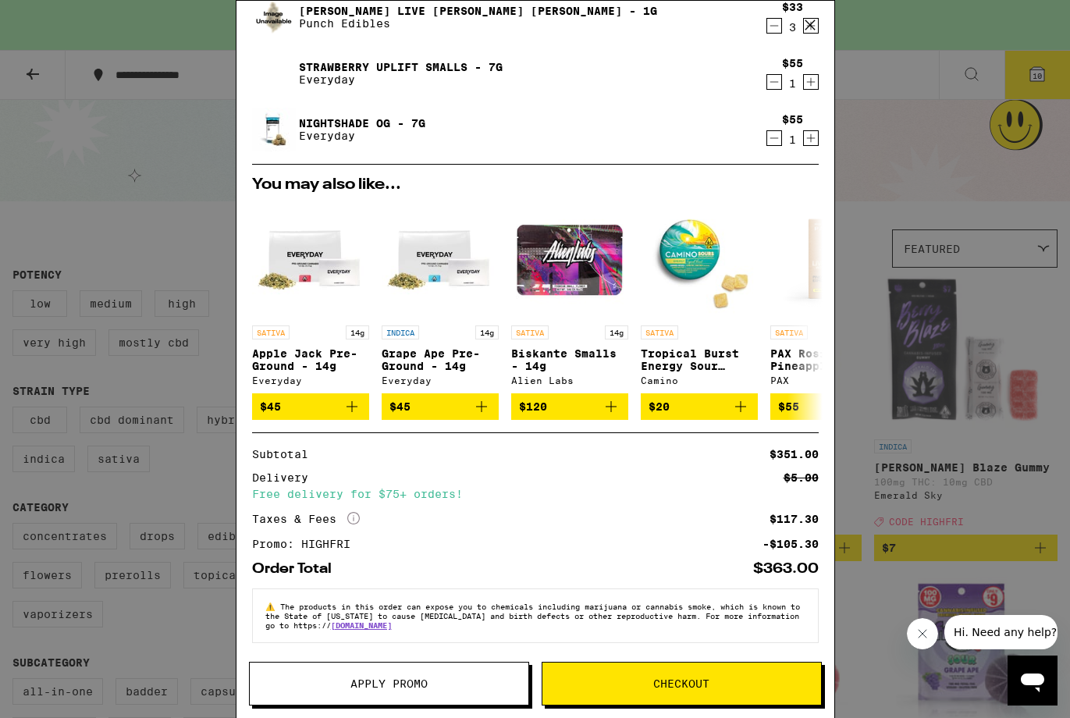
click at [181, 104] on div "Your Cart Schedule a delivery! We start delivering at 10:00am. Root Beer Live R…" at bounding box center [535, 359] width 1070 height 718
